Goal: Complete application form: Complete application form

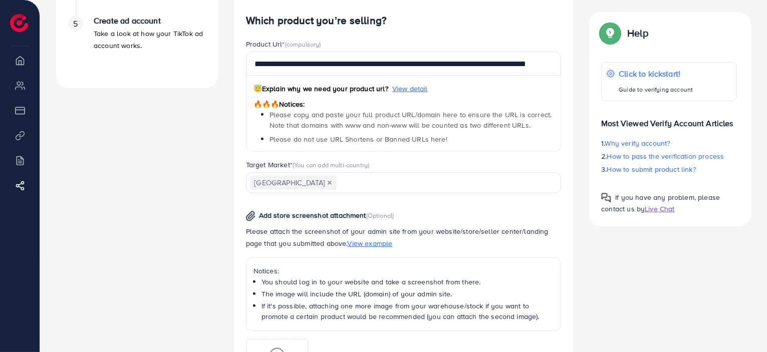
scroll to position [534, 0]
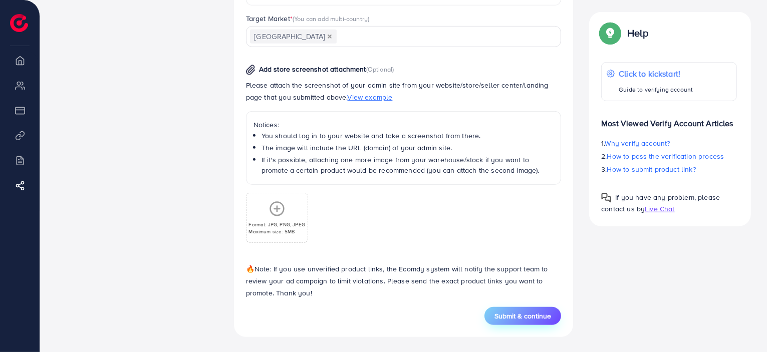
click at [530, 316] on span "Submit & continue" at bounding box center [523, 316] width 57 height 10
click at [22, 22] on img at bounding box center [19, 23] width 18 height 18
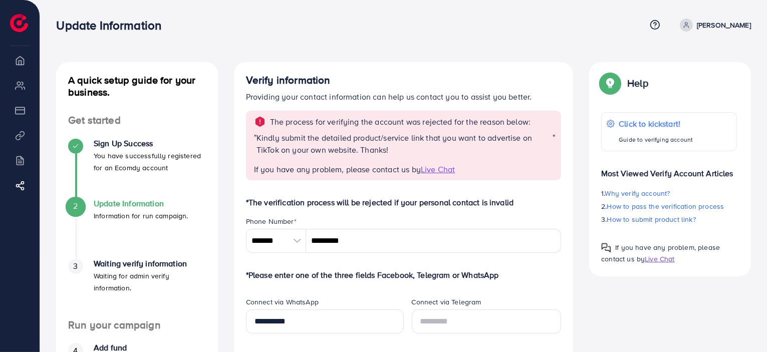
click at [440, 168] on span "Live Chat" at bounding box center [438, 169] width 34 height 11
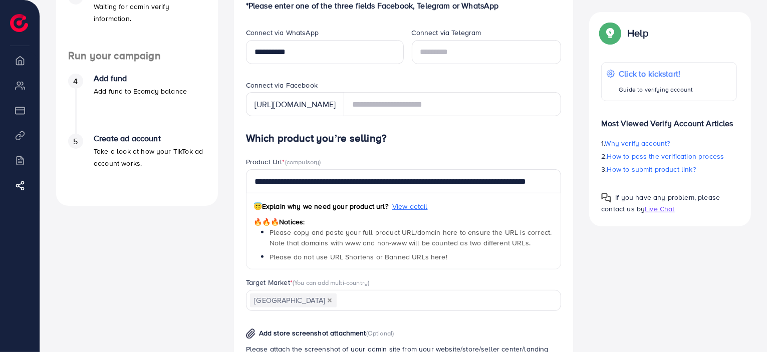
scroll to position [272, 0]
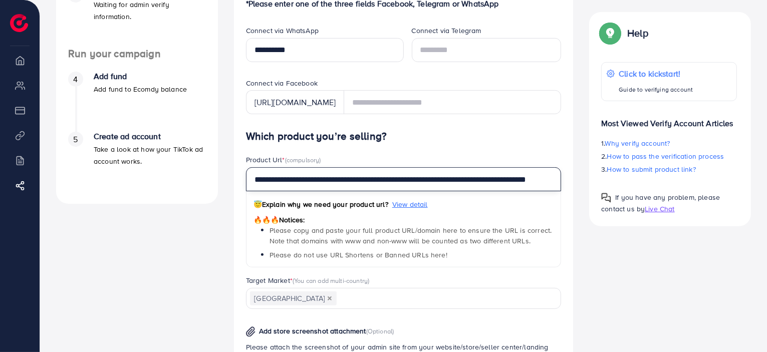
click at [439, 183] on input "**********" at bounding box center [404, 179] width 316 height 24
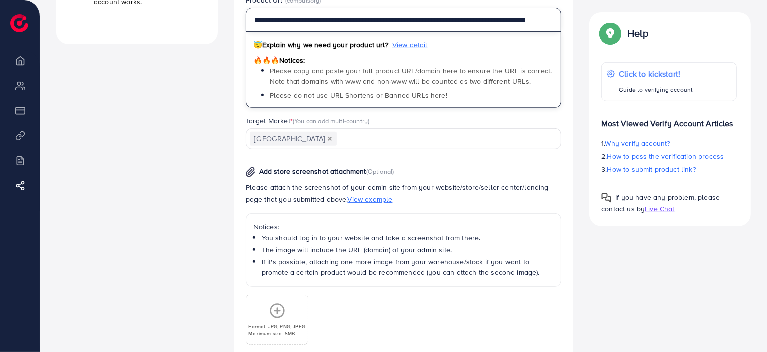
scroll to position [430, 0]
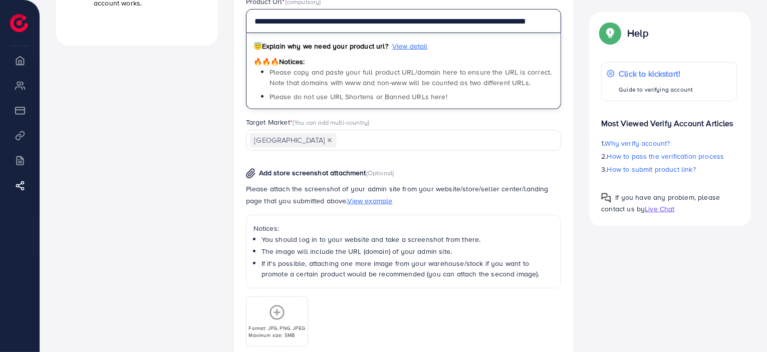
click at [328, 138] on icon "Deselect Argentina" at bounding box center [330, 140] width 4 height 4
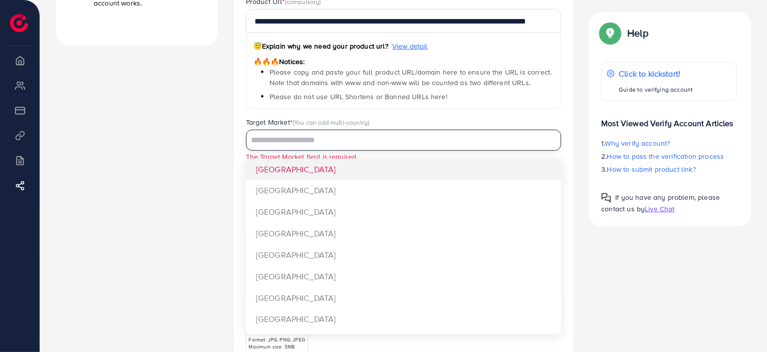
click at [290, 138] on input "Search for option" at bounding box center [398, 141] width 301 height 16
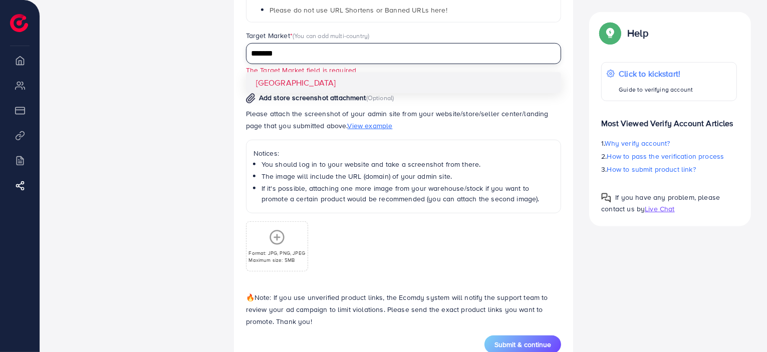
scroll to position [545, 0]
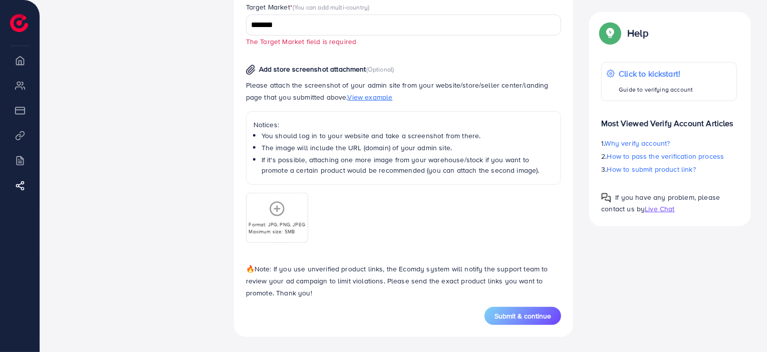
click at [522, 312] on span "Submit & continue" at bounding box center [523, 316] width 57 height 10
drag, startPoint x: 527, startPoint y: 313, endPoint x: 522, endPoint y: 312, distance: 5.1
click at [522, 312] on span "Submit & continue" at bounding box center [523, 316] width 57 height 10
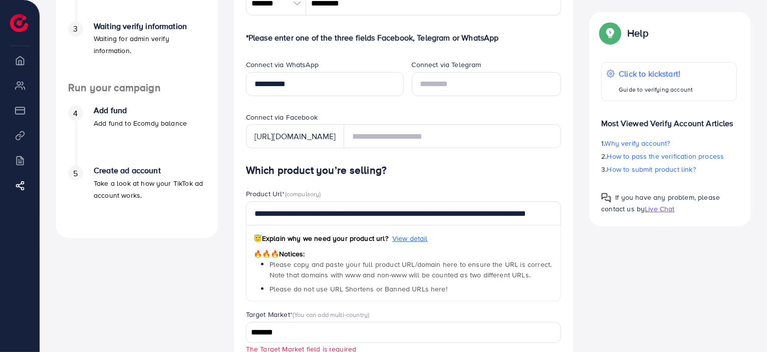
scroll to position [238, 0]
click at [314, 174] on h4 "Which product you’re selling?" at bounding box center [404, 170] width 316 height 13
copy h4 "Which product you’re selling?"
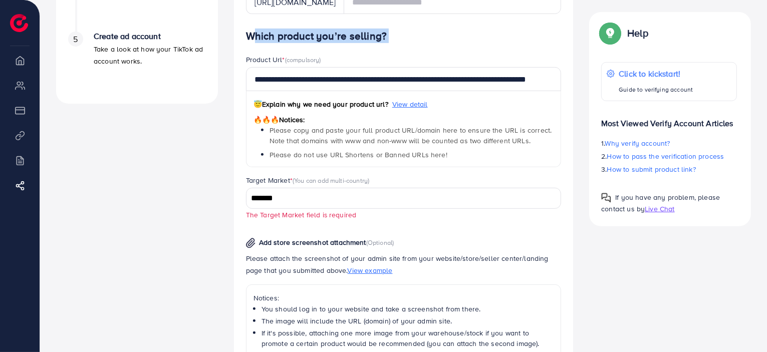
scroll to position [359, 0]
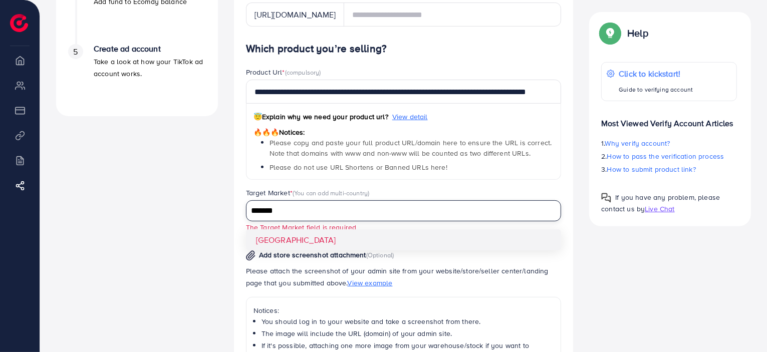
click at [340, 208] on input "*******" at bounding box center [398, 211] width 301 height 16
type input "*"
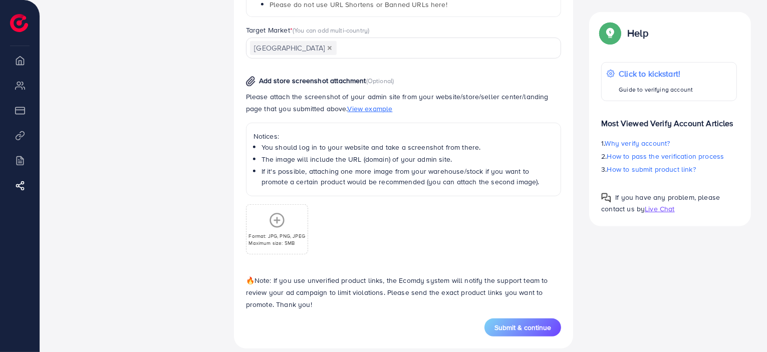
scroll to position [534, 0]
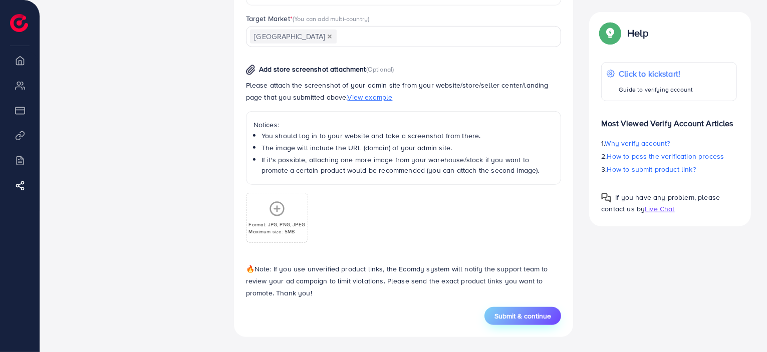
click at [518, 316] on span "Submit & continue" at bounding box center [523, 316] width 57 height 10
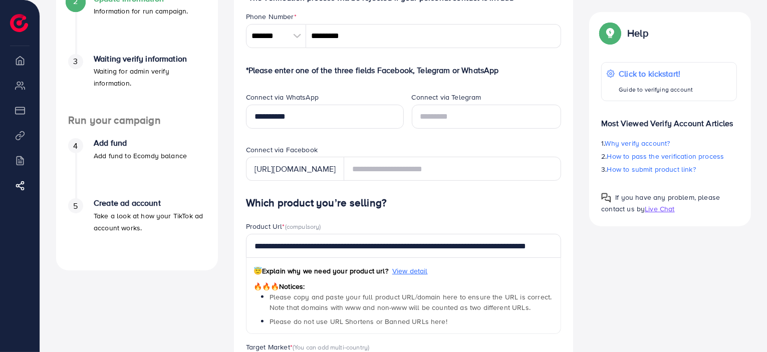
scroll to position [205, 0]
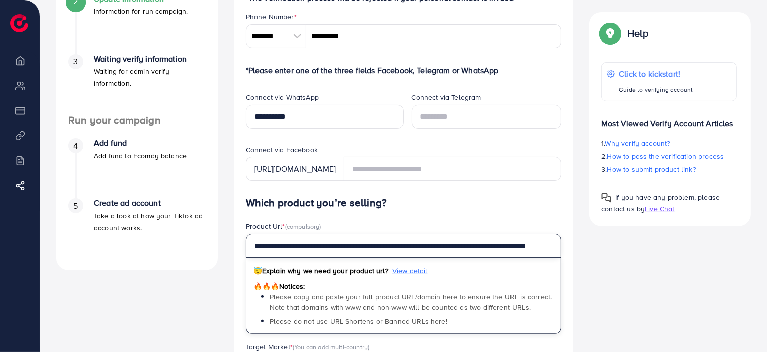
click at [463, 246] on input "**********" at bounding box center [404, 246] width 316 height 24
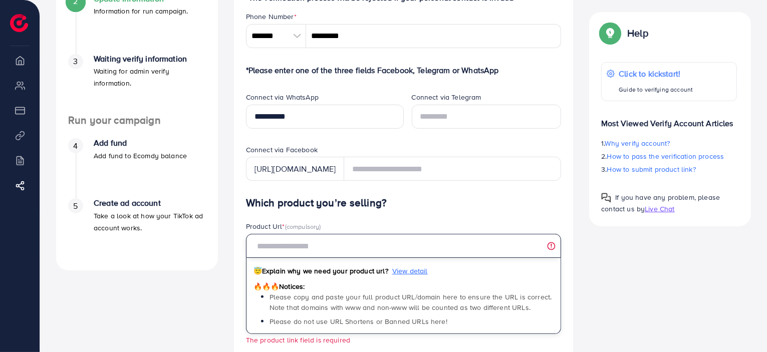
click at [552, 245] on input "text" at bounding box center [404, 246] width 316 height 24
click at [551, 247] on input "text" at bounding box center [404, 246] width 316 height 24
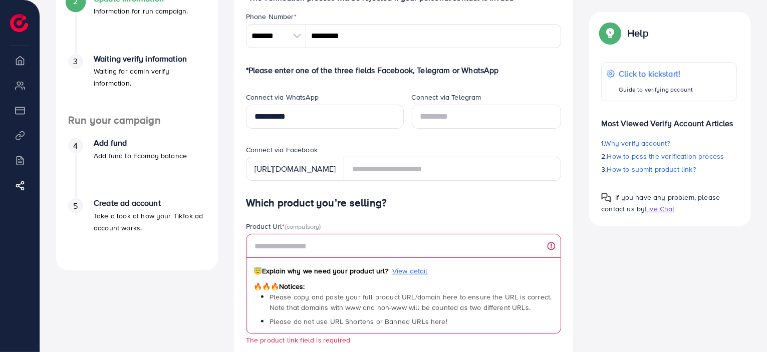
click at [456, 288] on div "😇 Explain why we need your product url? View detail 🔥🔥🔥 Notices: Please copy an…" at bounding box center [404, 296] width 316 height 76
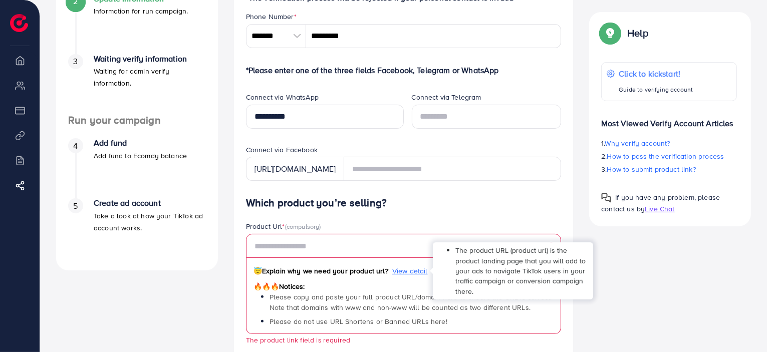
click at [402, 269] on span "View detail" at bounding box center [410, 271] width 36 height 10
click at [478, 273] on span "The product URL (product url) is the product landing page that you will add to …" at bounding box center [520, 270] width 130 height 51
copy span "The product URL (product url) is the product landing page that you will add to …"
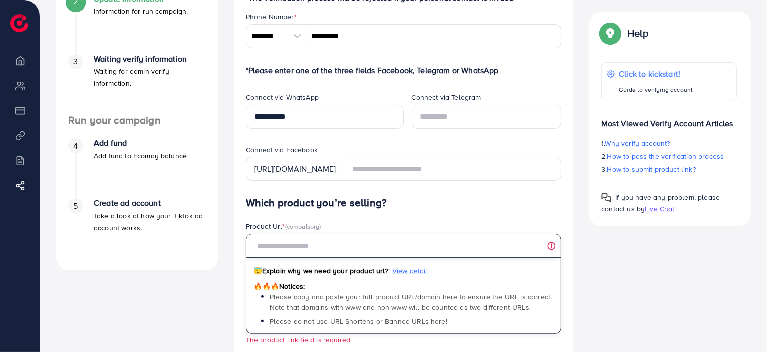
click at [348, 250] on input "text" at bounding box center [404, 246] width 316 height 24
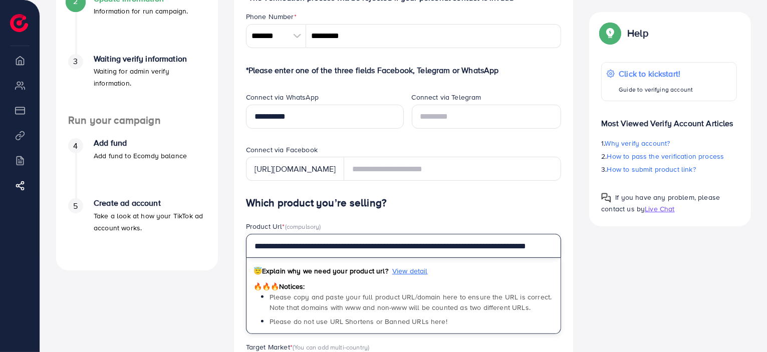
scroll to position [0, 54]
drag, startPoint x: 278, startPoint y: 247, endPoint x: 589, endPoint y: 239, distance: 311.7
click at [589, 239] on div "A quick setup guide for your business. Get started Sign Up Success You have suc…" at bounding box center [403, 261] width 711 height 809
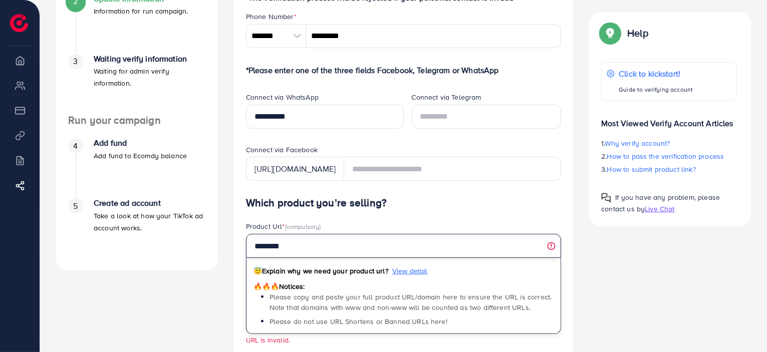
scroll to position [0, 0]
paste input "**********"
type input "**********"
click at [307, 247] on input "**********" at bounding box center [404, 246] width 316 height 24
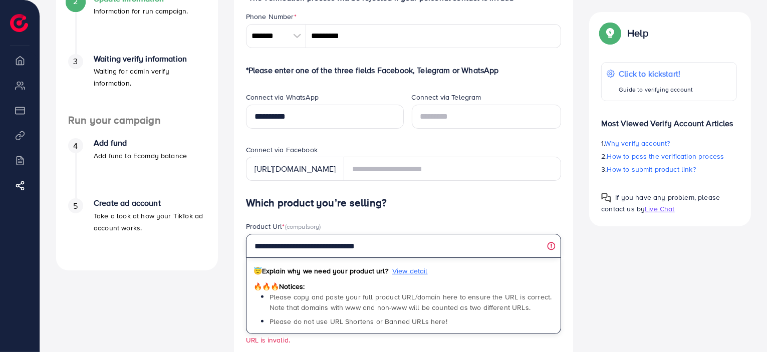
click at [307, 247] on input "**********" at bounding box center [404, 246] width 316 height 24
paste input "**********"
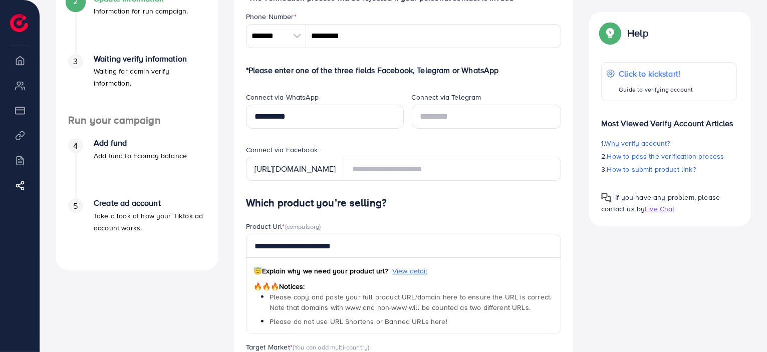
click at [643, 285] on div "A quick setup guide for your business. Get started Sign Up Success You have suc…" at bounding box center [403, 261] width 711 height 809
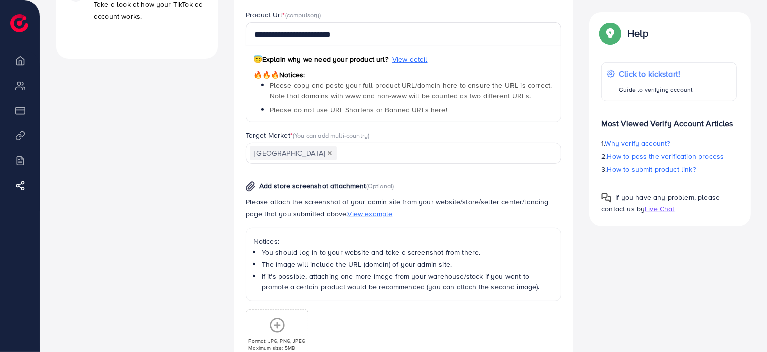
scroll to position [534, 0]
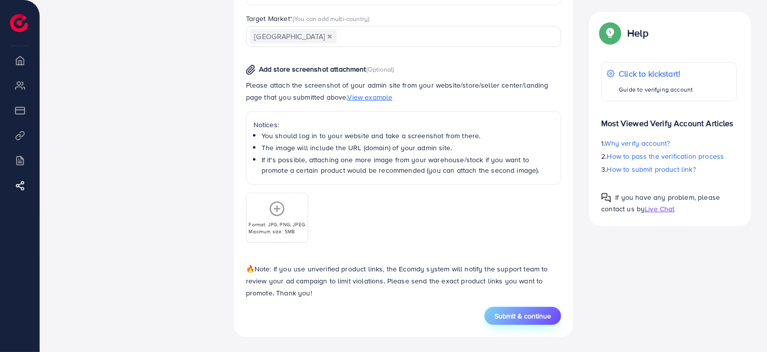
click at [535, 318] on span "Submit & continue" at bounding box center [523, 316] width 57 height 10
type input "**********"
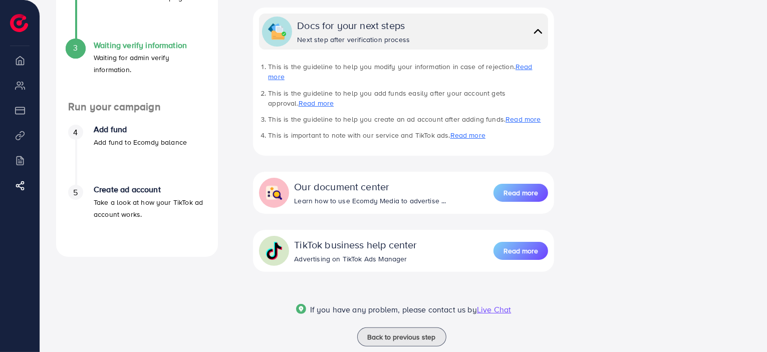
scroll to position [221, 0]
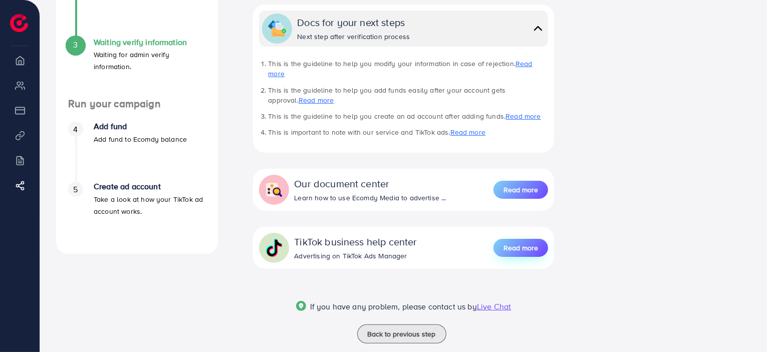
click at [514, 243] on span "Read more" at bounding box center [521, 248] width 35 height 10
click at [396, 329] on span "Back to previous step" at bounding box center [402, 334] width 68 height 10
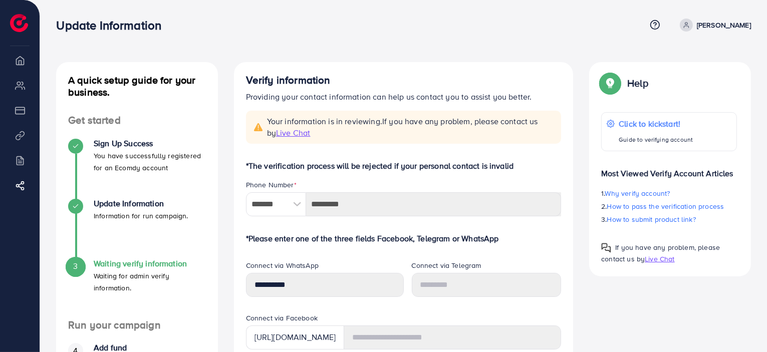
click at [722, 26] on p "[PERSON_NAME]" at bounding box center [724, 25] width 54 height 12
click at [703, 24] on link "[PERSON_NAME]" at bounding box center [713, 25] width 75 height 13
click at [690, 24] on icon at bounding box center [686, 25] width 7 height 7
click at [21, 158] on li "Billing" at bounding box center [20, 160] width 40 height 20
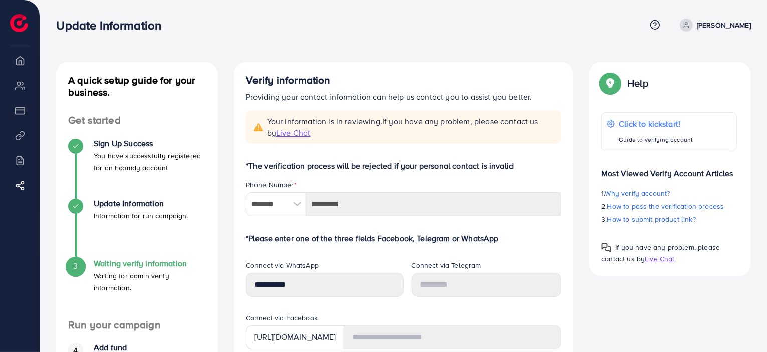
drag, startPoint x: 19, startPoint y: 138, endPoint x: 19, endPoint y: 112, distance: 25.6
click at [19, 112] on ul "Overview My ad accounts Payment Product Links Billing Affiliate Program" at bounding box center [20, 130] width 40 height 161
click at [19, 112] on li "Payment" at bounding box center [20, 110] width 40 height 20
drag, startPoint x: 21, startPoint y: 87, endPoint x: 19, endPoint y: 68, distance: 19.1
click at [19, 68] on ul "Overview My ad accounts Payment Product Links Billing Affiliate Program" at bounding box center [20, 130] width 40 height 161
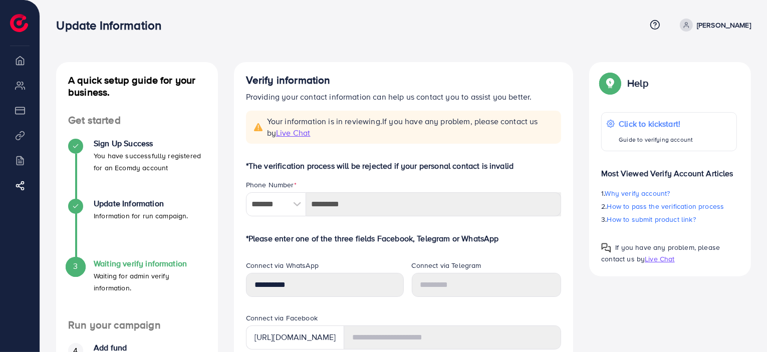
click at [19, 63] on li "Overview" at bounding box center [20, 60] width 40 height 20
click at [21, 23] on img at bounding box center [19, 23] width 18 height 18
